Goal: Information Seeking & Learning: Learn about a topic

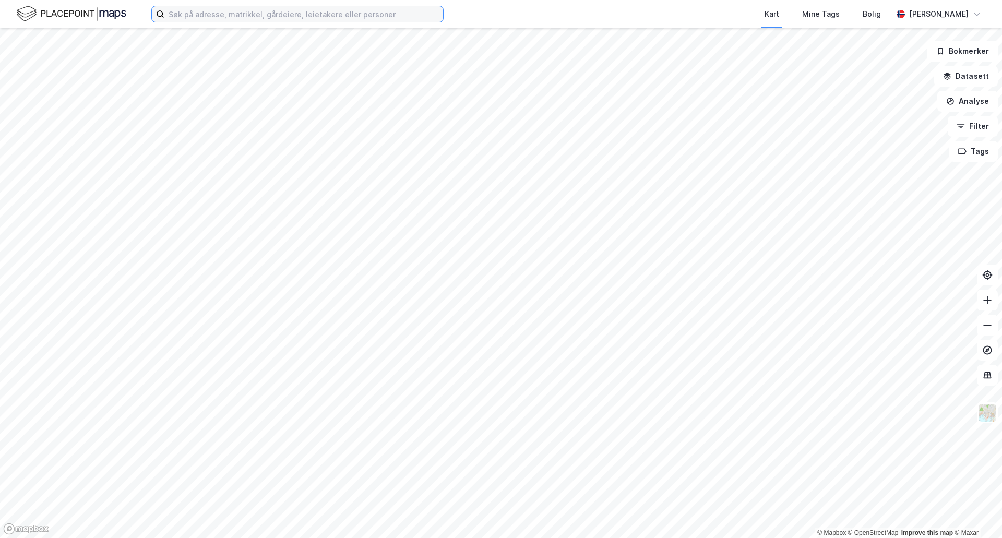
click at [220, 11] on input at bounding box center [303, 14] width 279 height 16
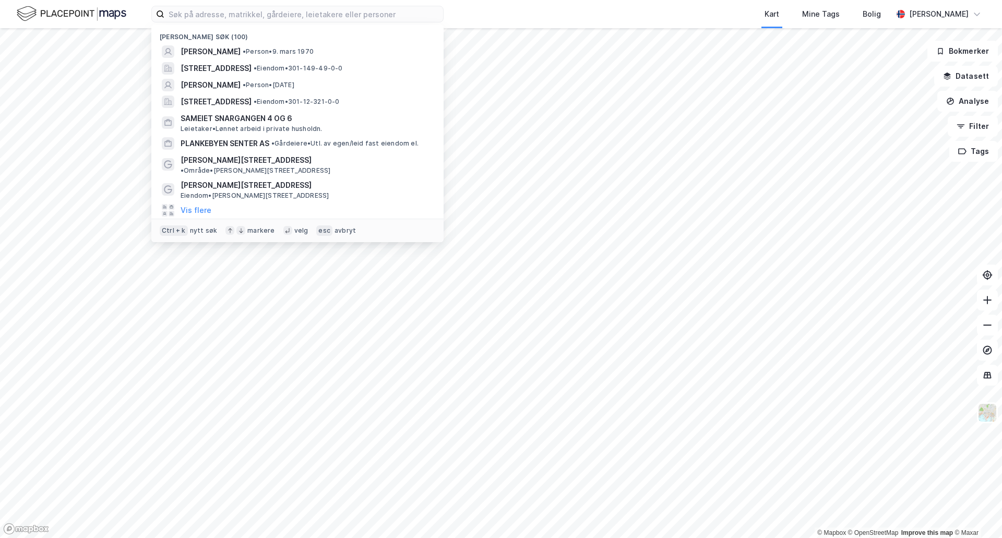
click at [527, 11] on div "Kart Mine Tags Bolig" at bounding box center [693, 14] width 399 height 28
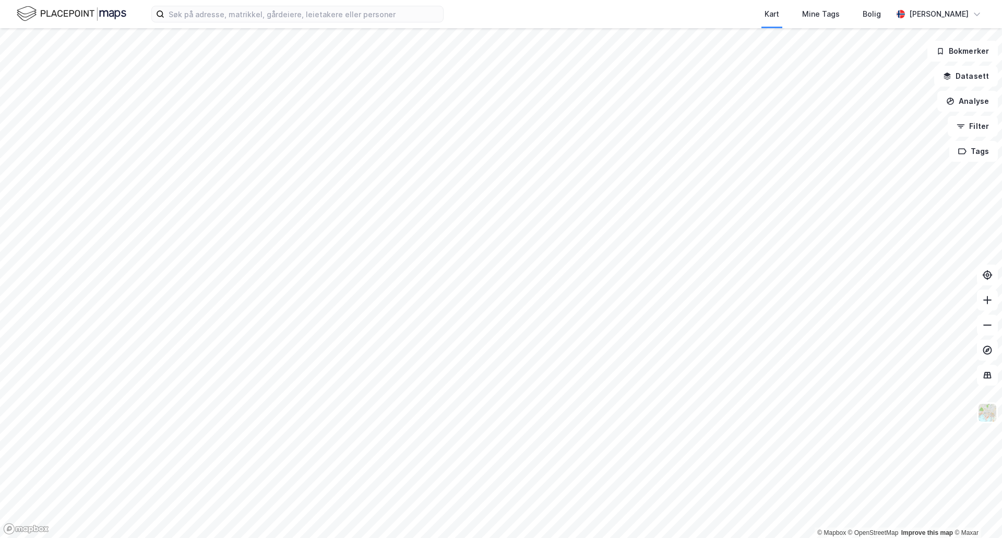
click at [485, 11] on div "Kart Mine Tags Bolig [PERSON_NAME]" at bounding box center [501, 14] width 1002 height 28
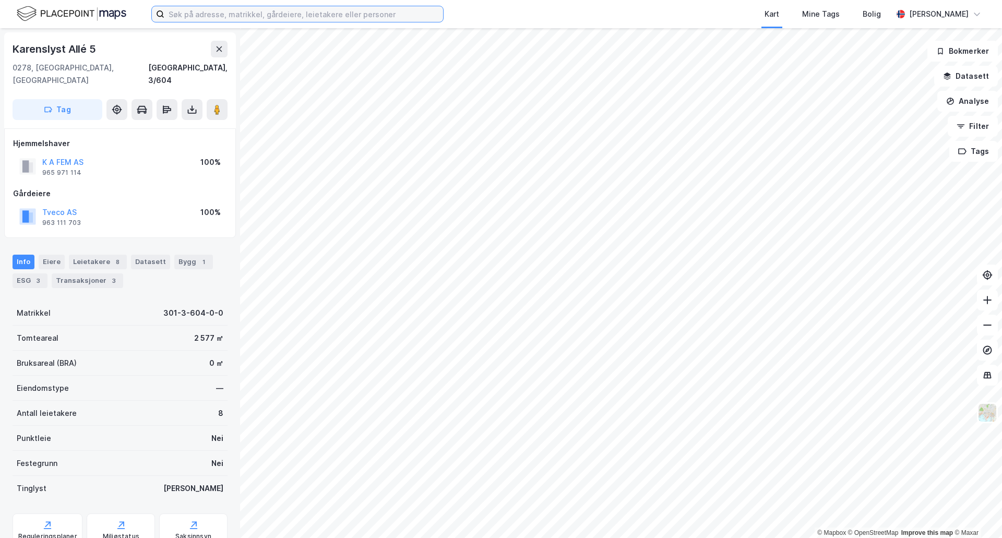
click at [188, 14] on input at bounding box center [303, 14] width 279 height 16
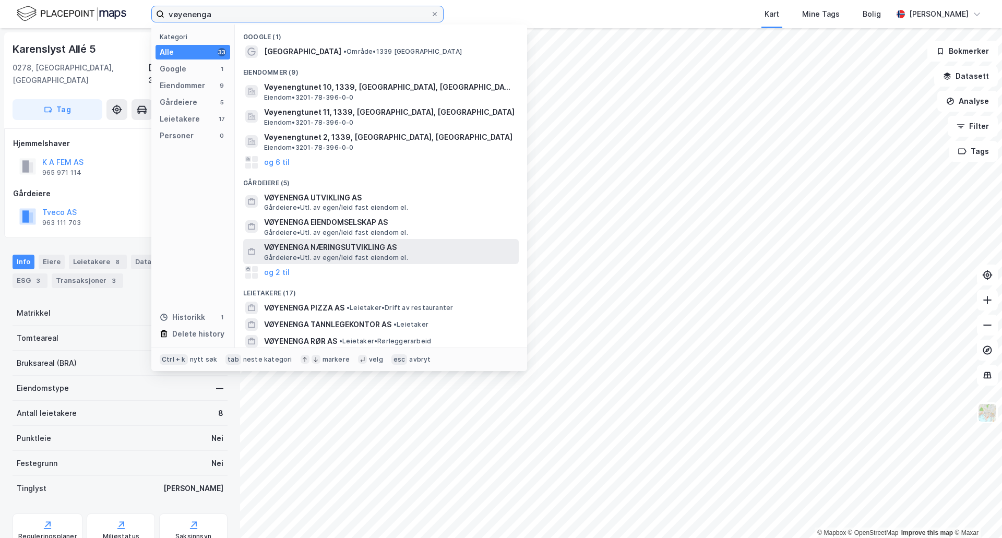
type input "vøyenenga"
click at [283, 245] on span "VØYENENGA NÆRINGSUTVIKLING AS" at bounding box center [389, 247] width 250 height 13
